Goal: Transaction & Acquisition: Purchase product/service

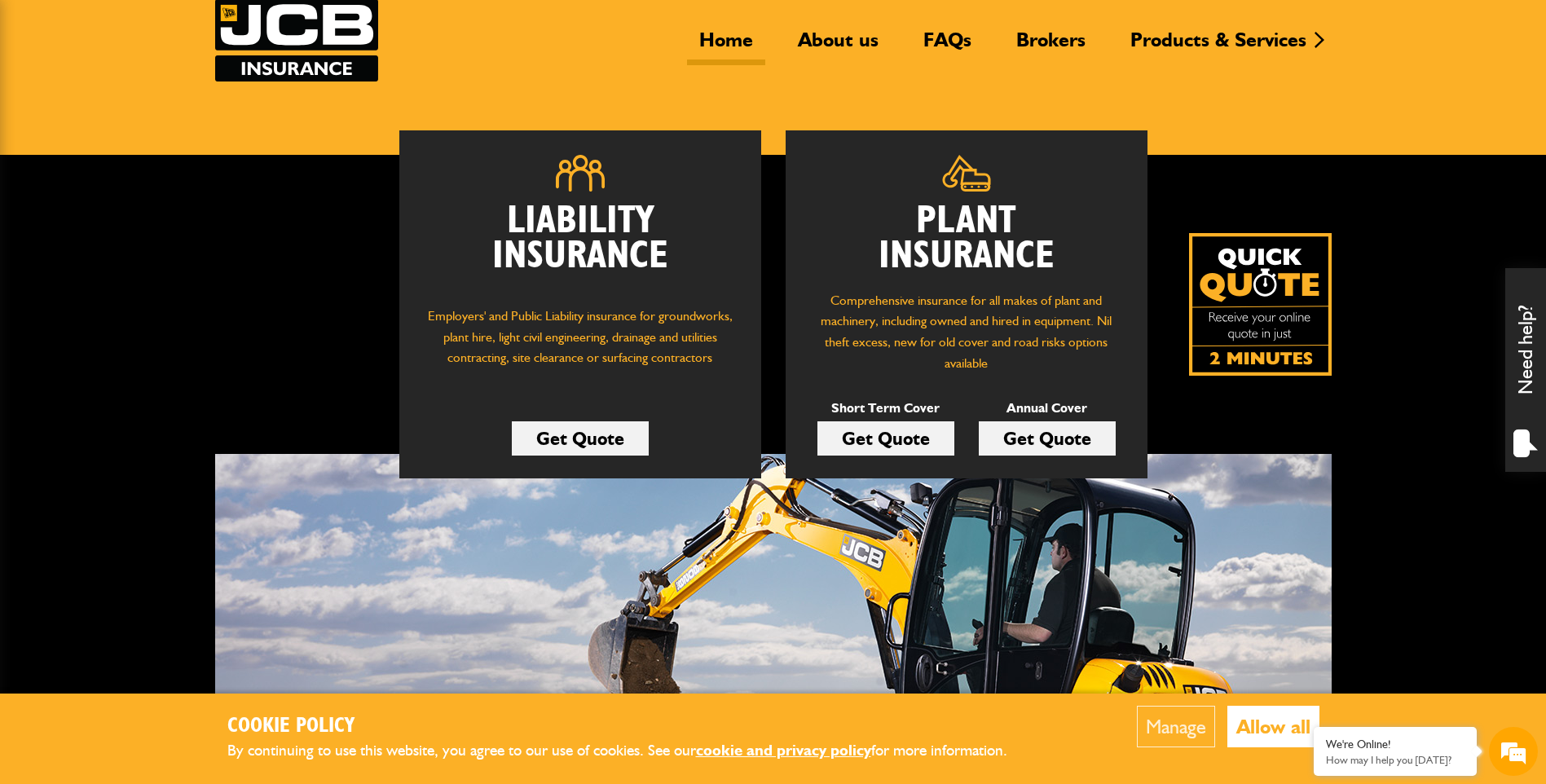
scroll to position [136, 0]
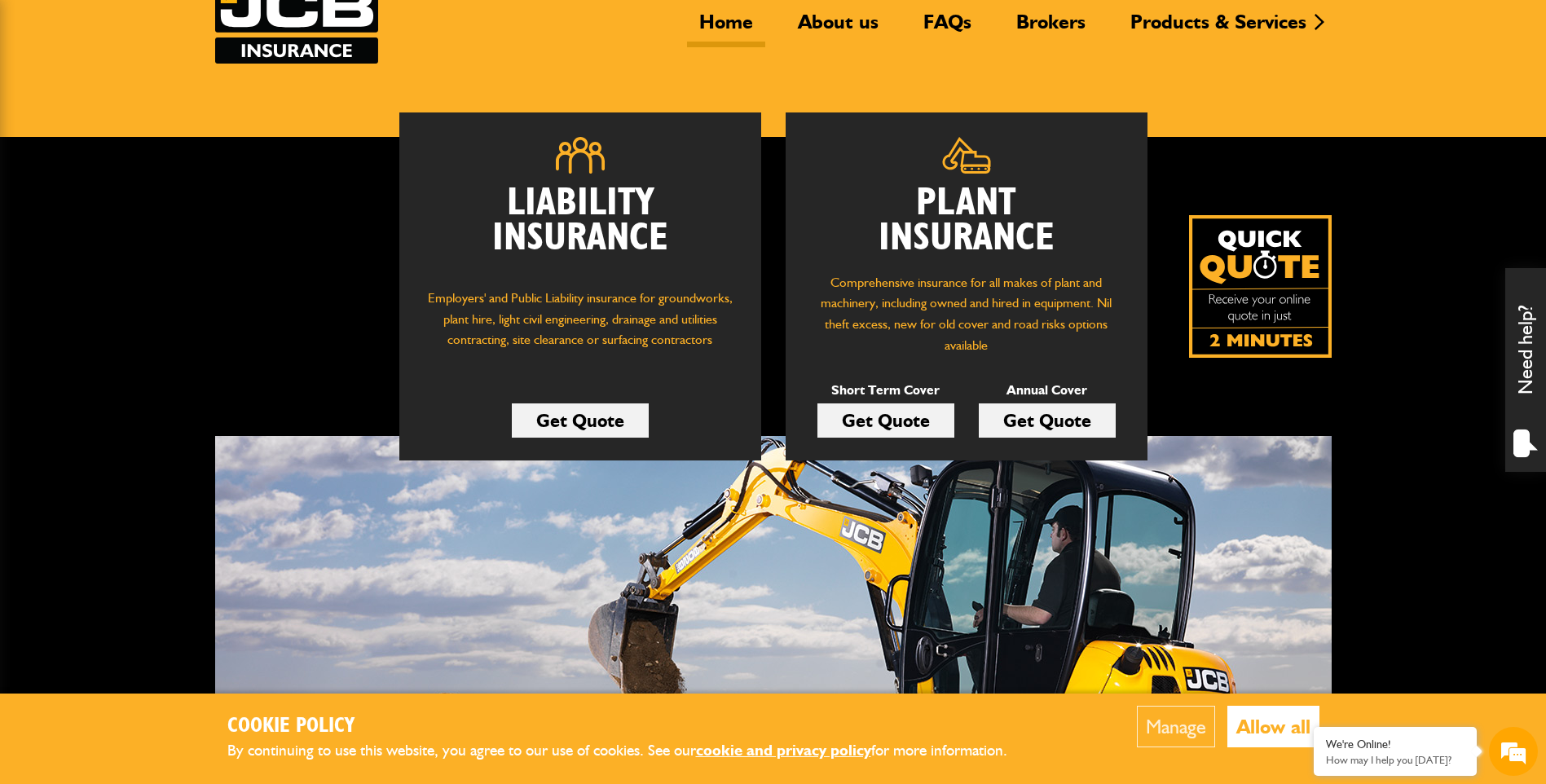
click at [881, 425] on link "Get Quote" at bounding box center [886, 420] width 137 height 34
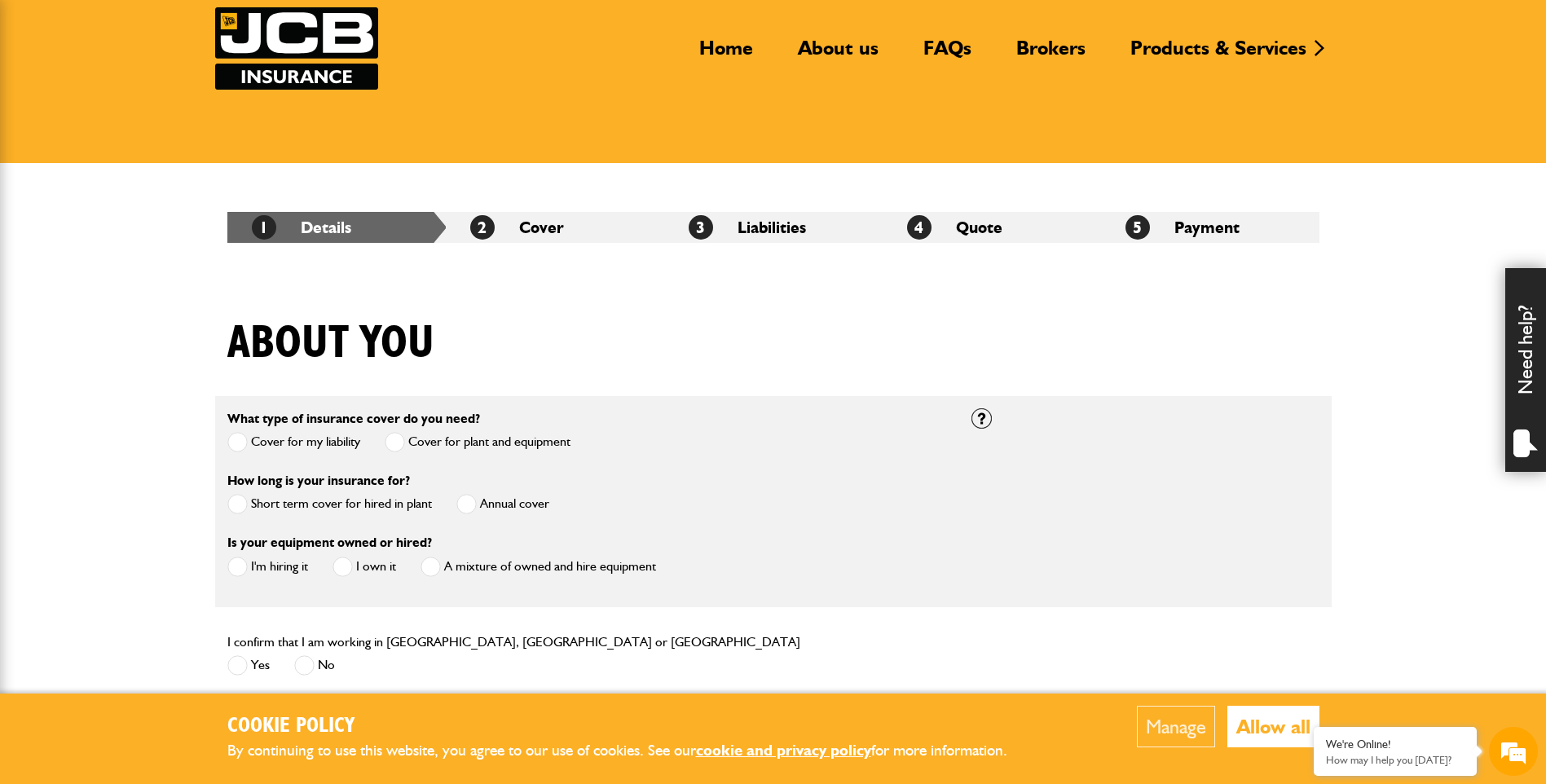
scroll to position [136, 0]
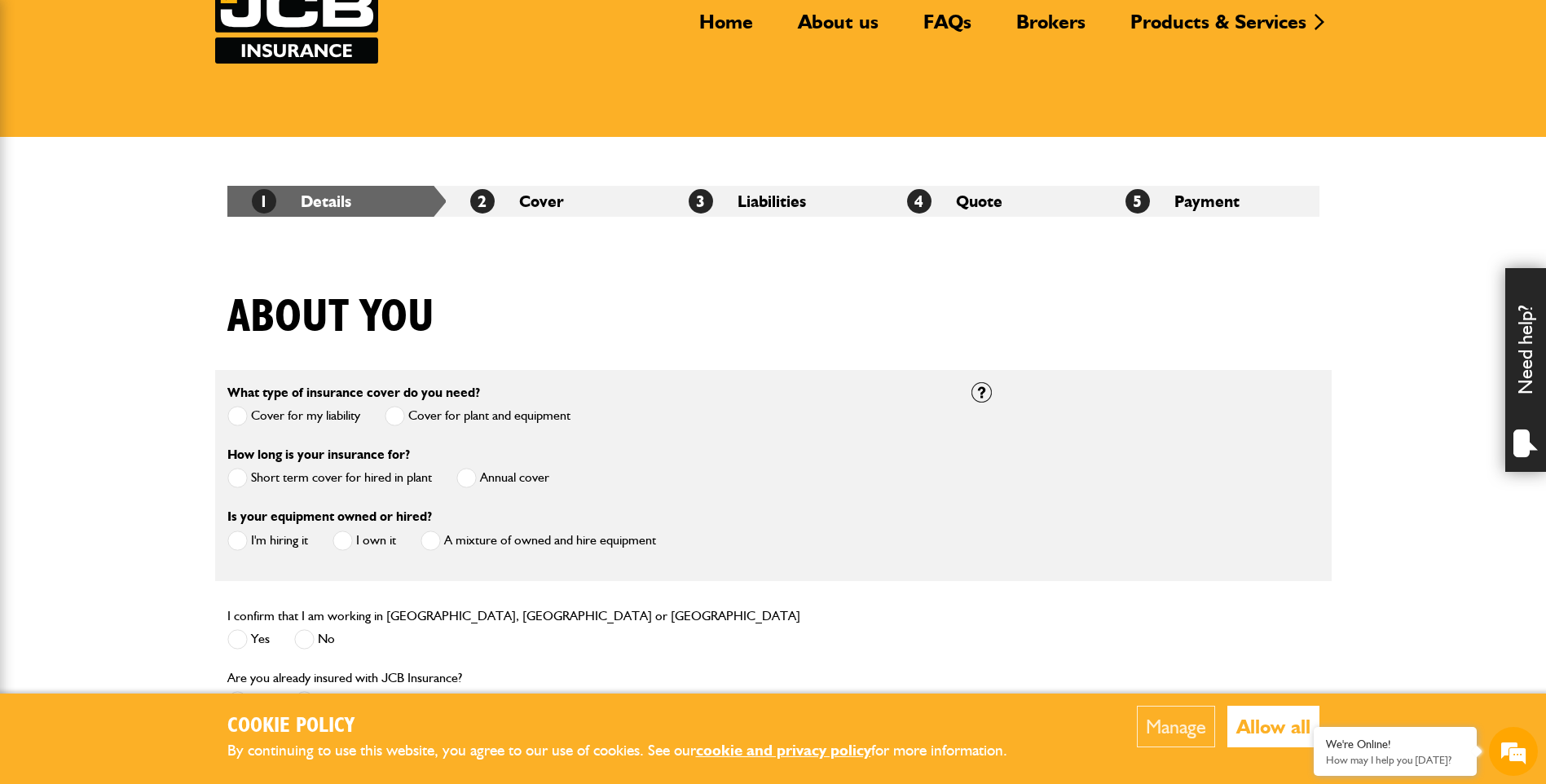
click at [239, 480] on span at bounding box center [238, 478] width 21 height 21
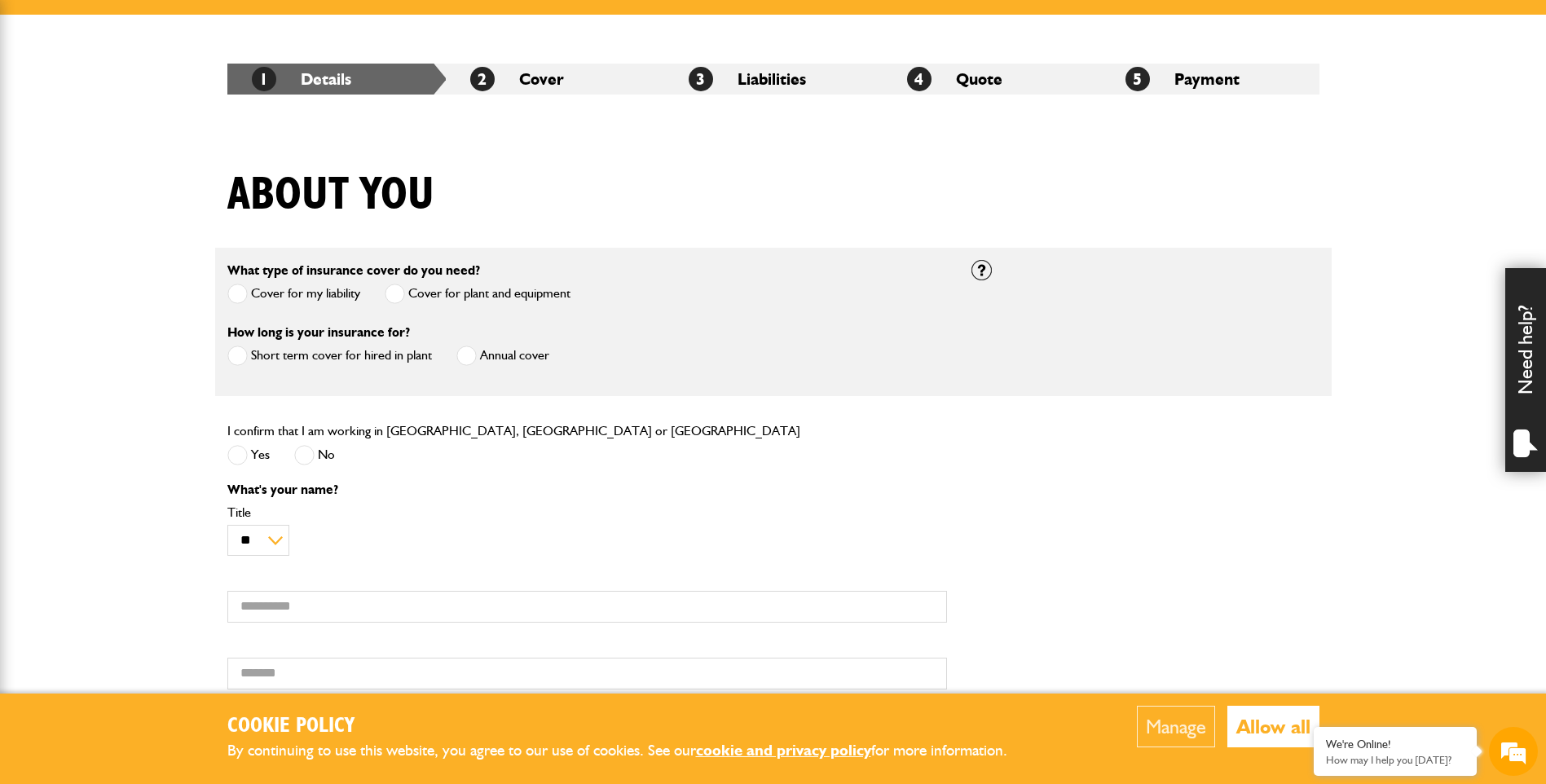
scroll to position [272, 0]
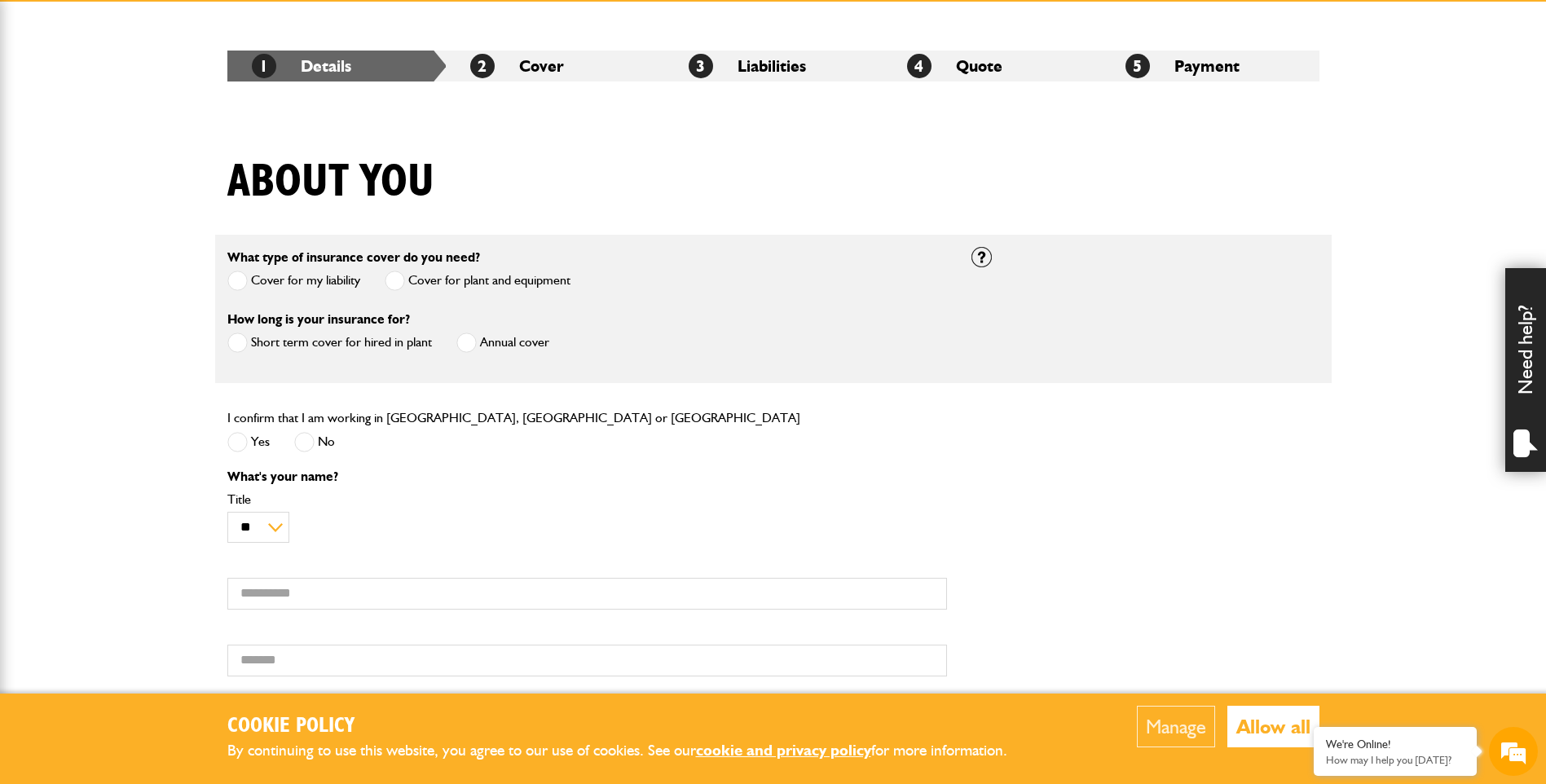
click at [239, 447] on span at bounding box center [238, 442] width 21 height 21
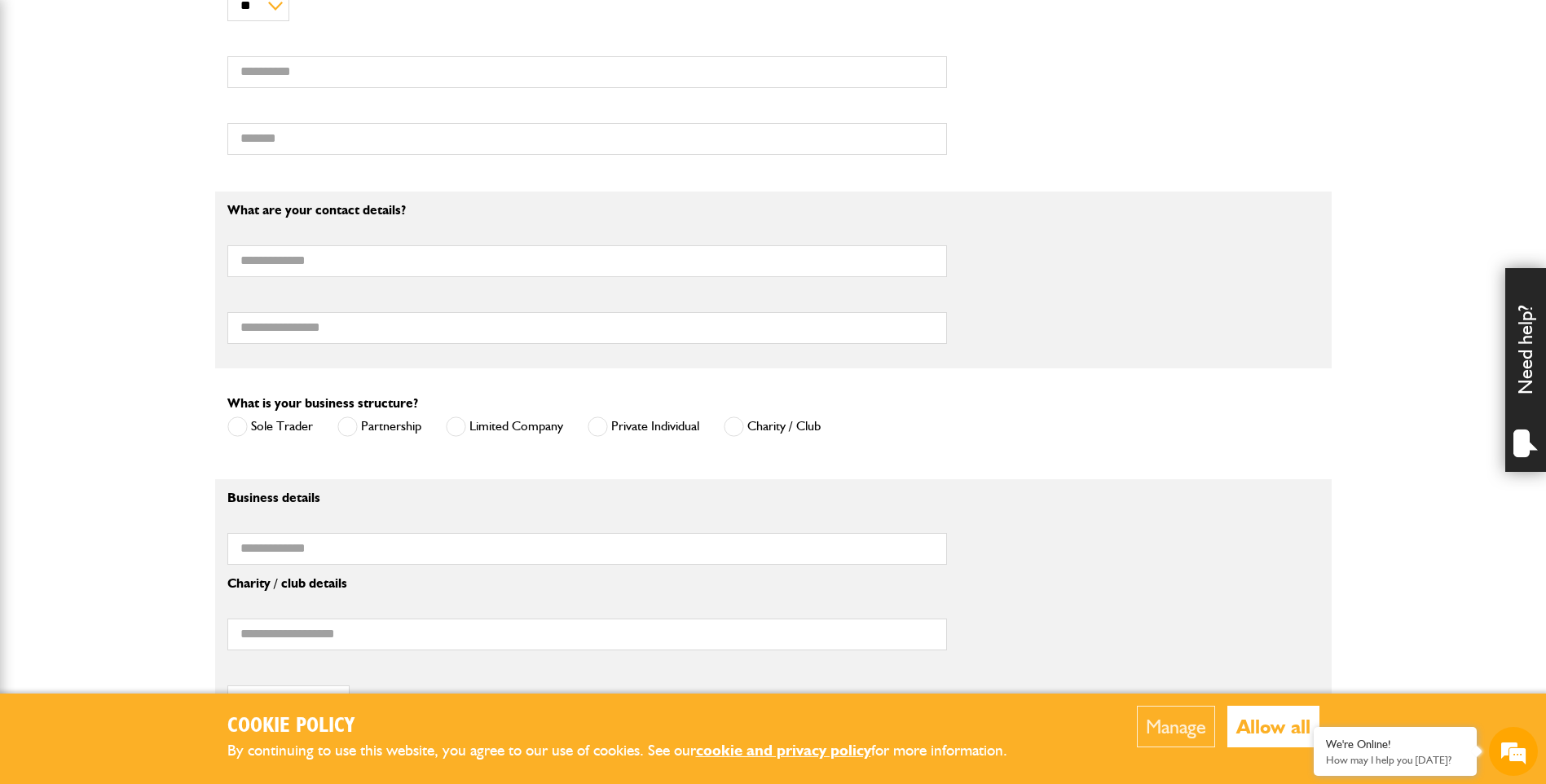
scroll to position [896, 0]
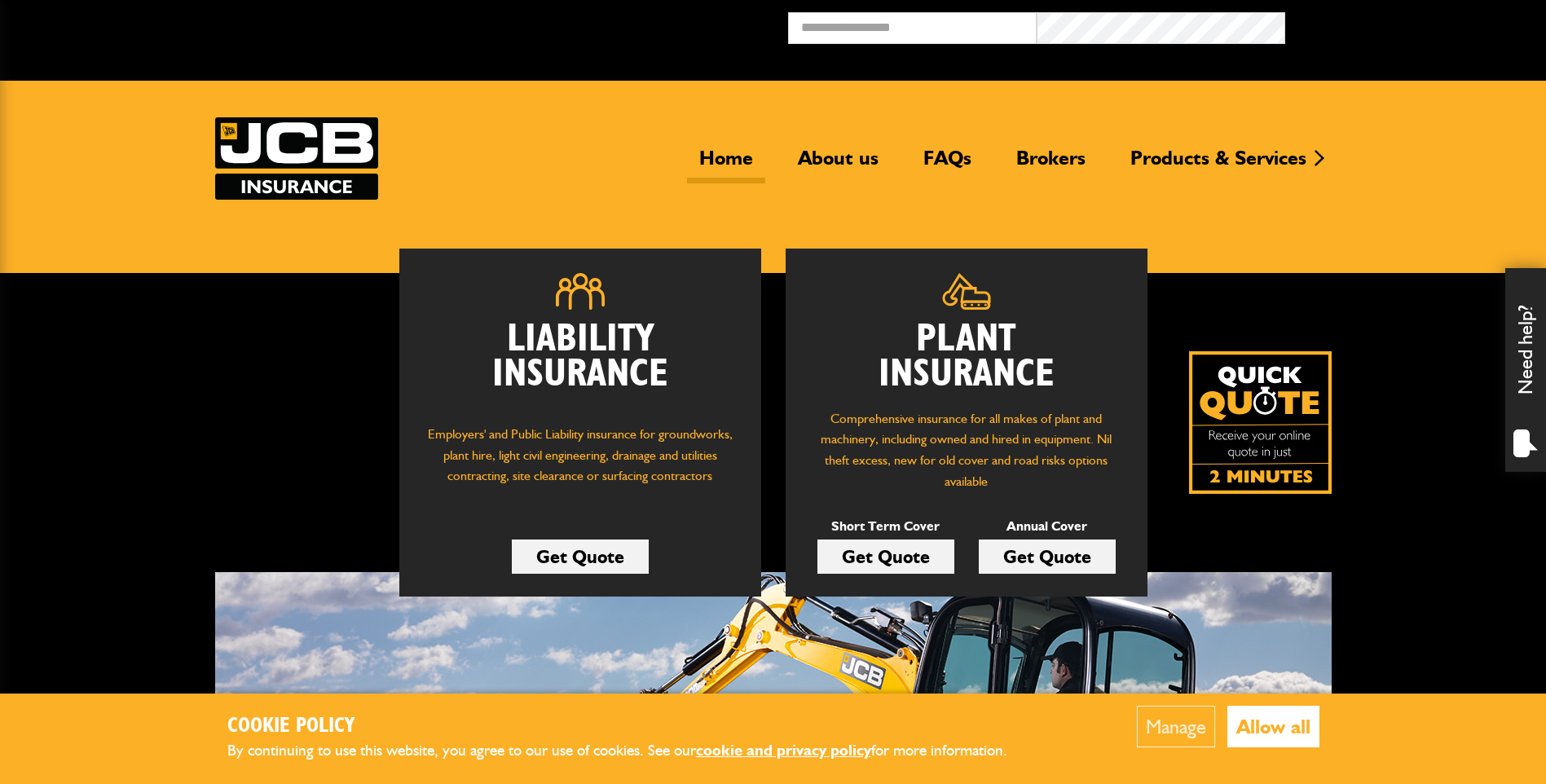
scroll to position [136, 0]
